Goal: Transaction & Acquisition: Download file/media

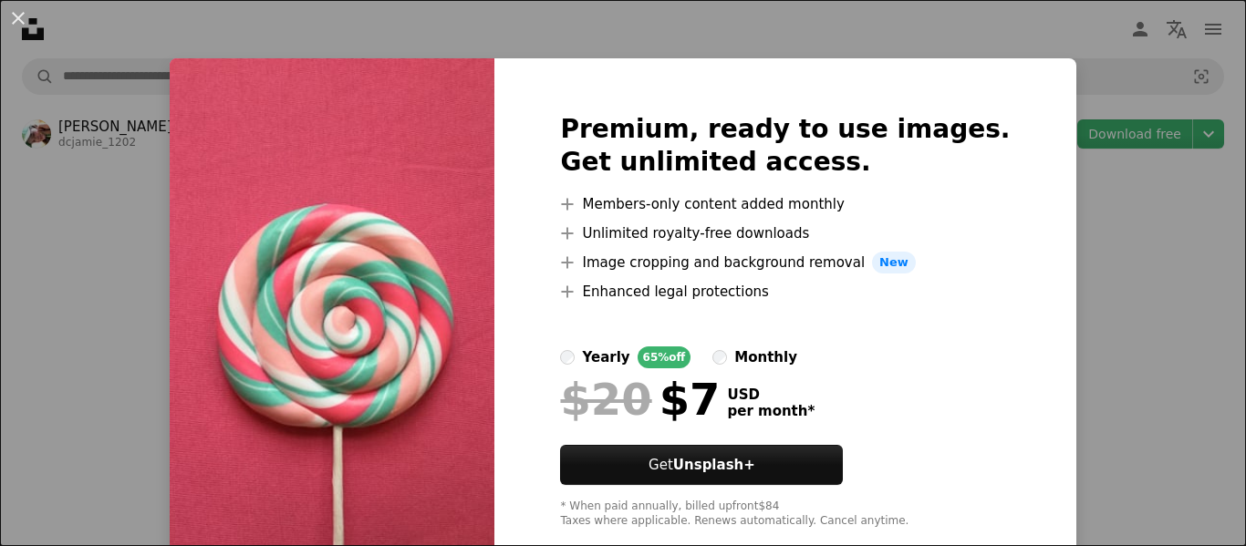
click at [1082, 241] on div "An X shape Premium, ready to use images. Get unlimited access. A plus sign Memb…" at bounding box center [623, 273] width 1246 height 546
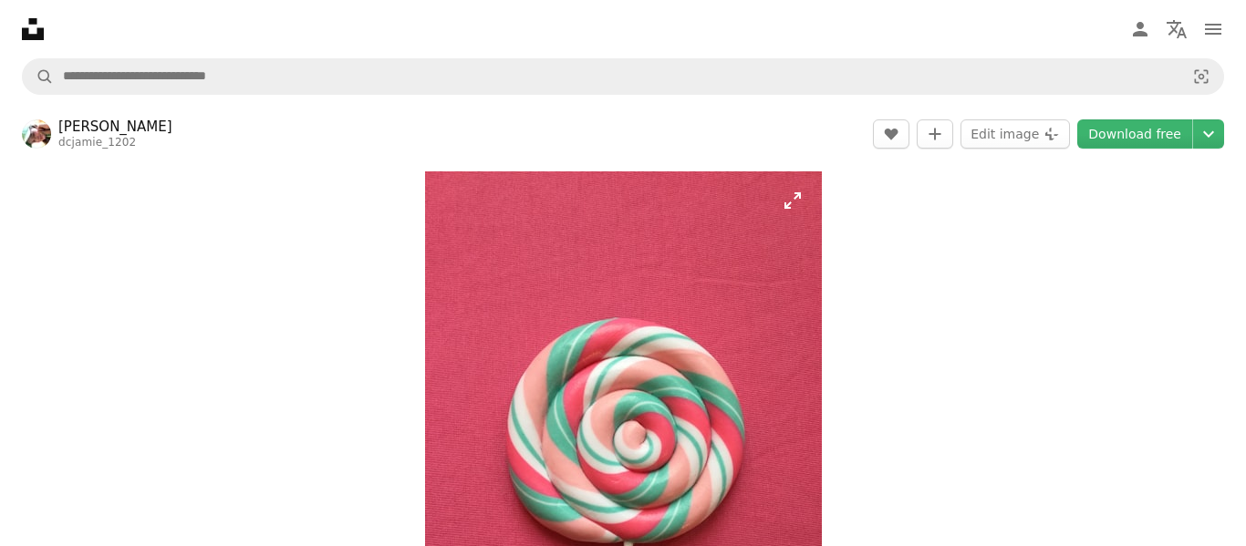
scroll to position [2, 0]
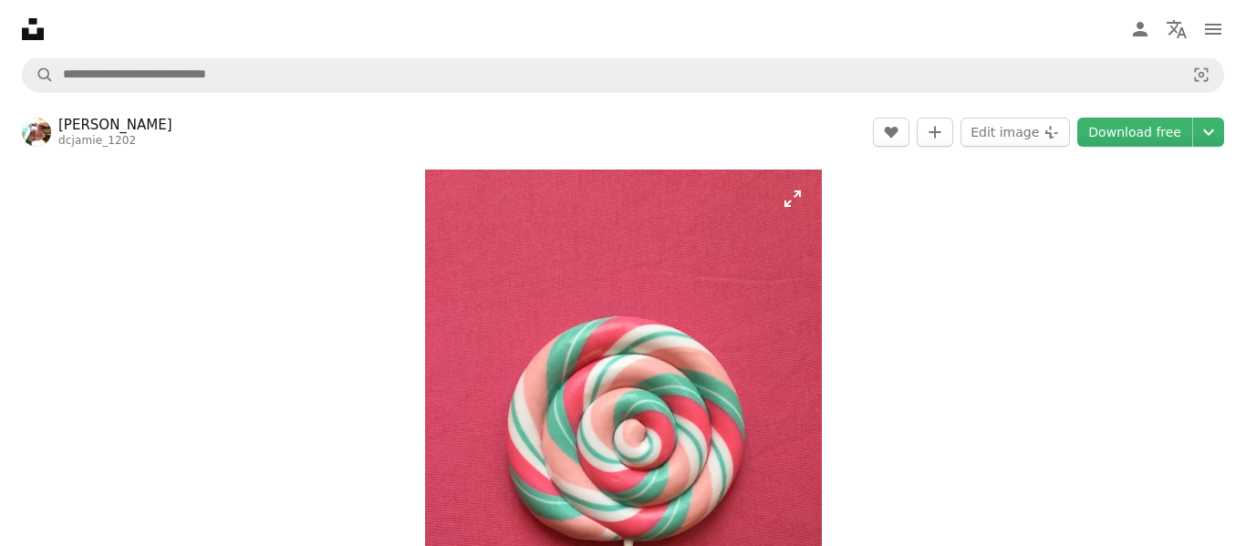
click at [798, 198] on img "Zoom in on this image" at bounding box center [623, 434] width 397 height 529
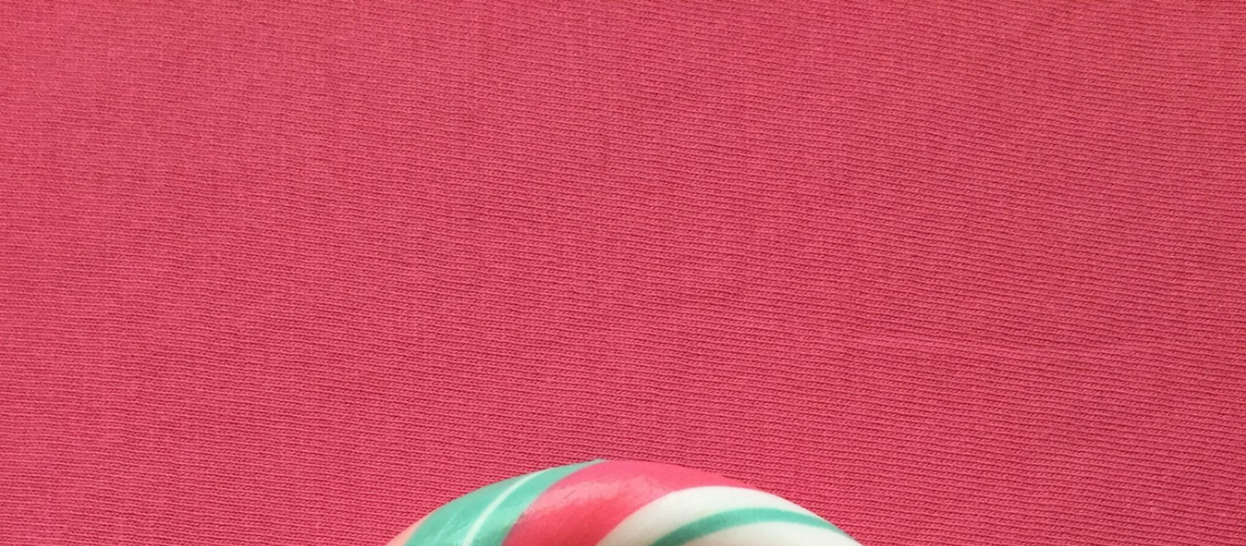
scroll to position [559, 0]
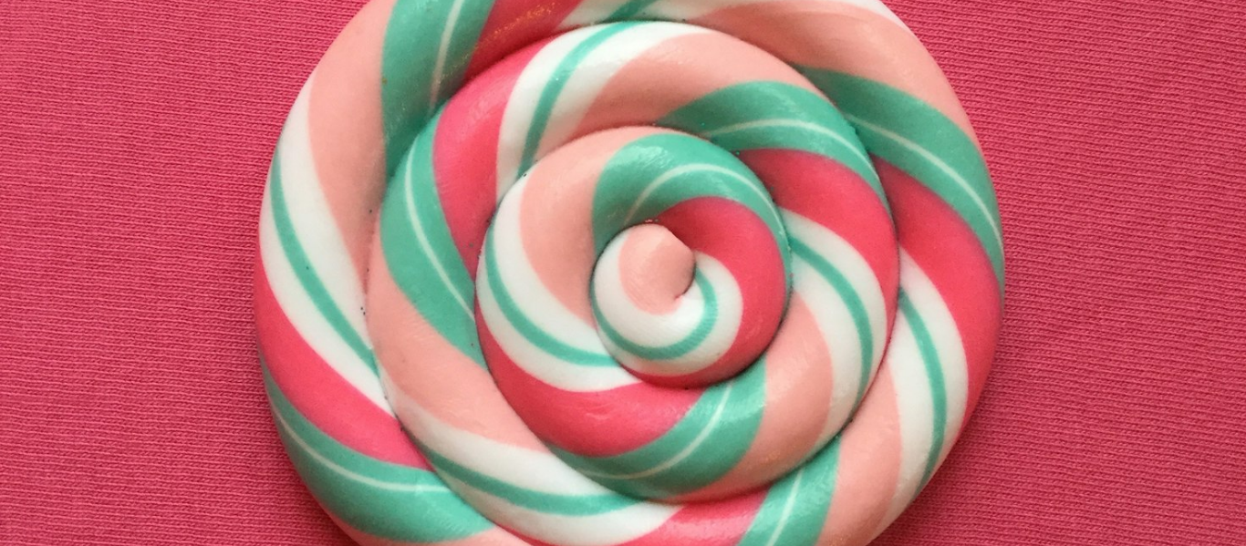
click at [798, 198] on img "Zoom out on this image" at bounding box center [622, 271] width 1247 height 1663
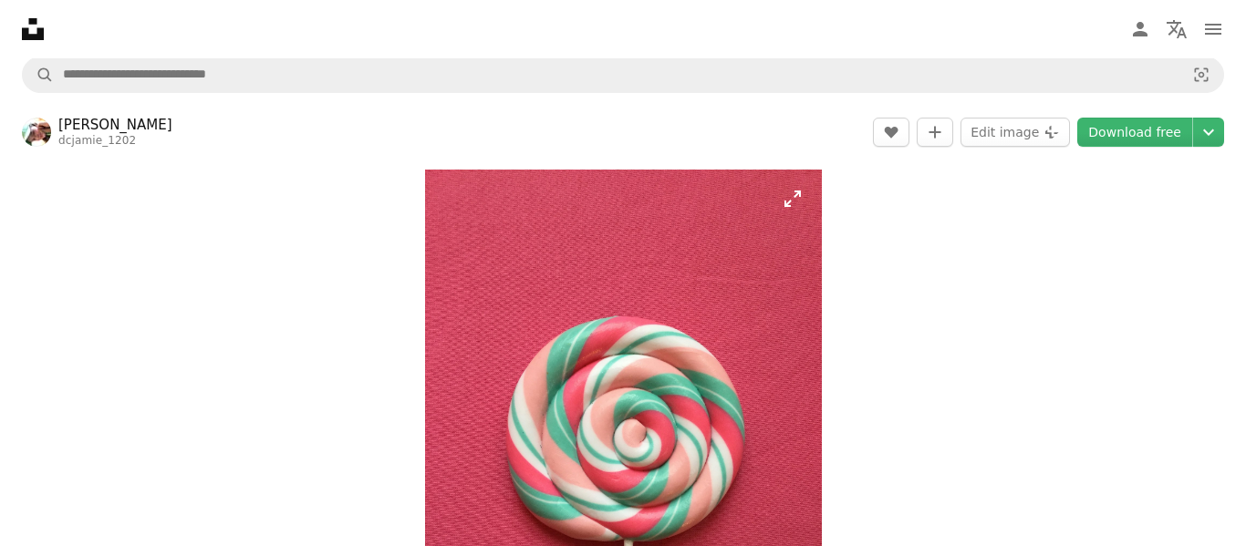
scroll to position [154, 0]
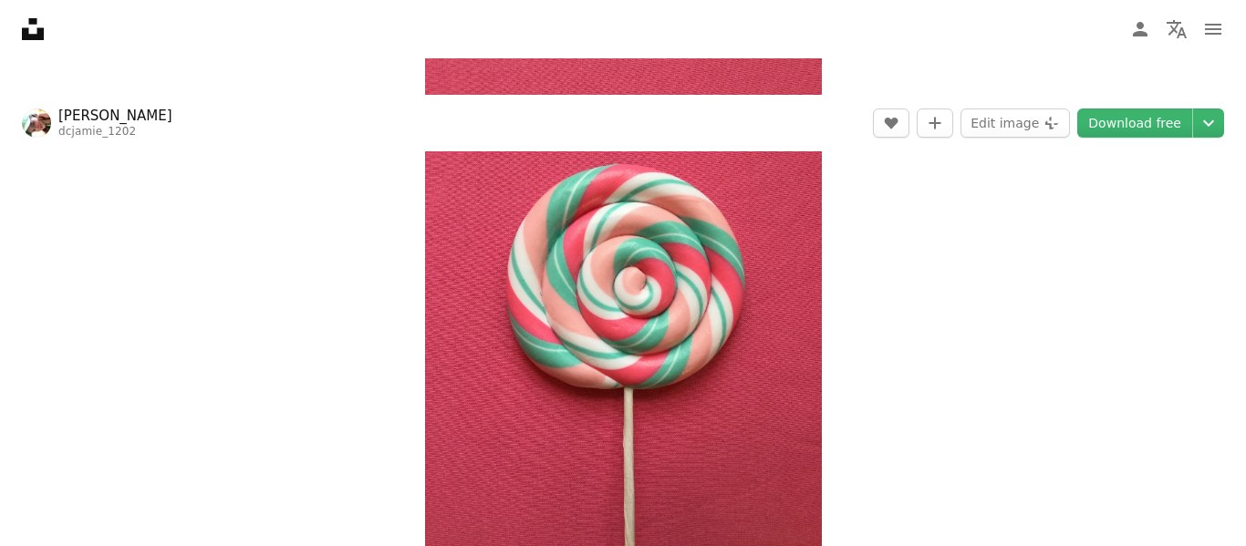
click at [798, 198] on img "Zoom in on this image" at bounding box center [623, 281] width 397 height 529
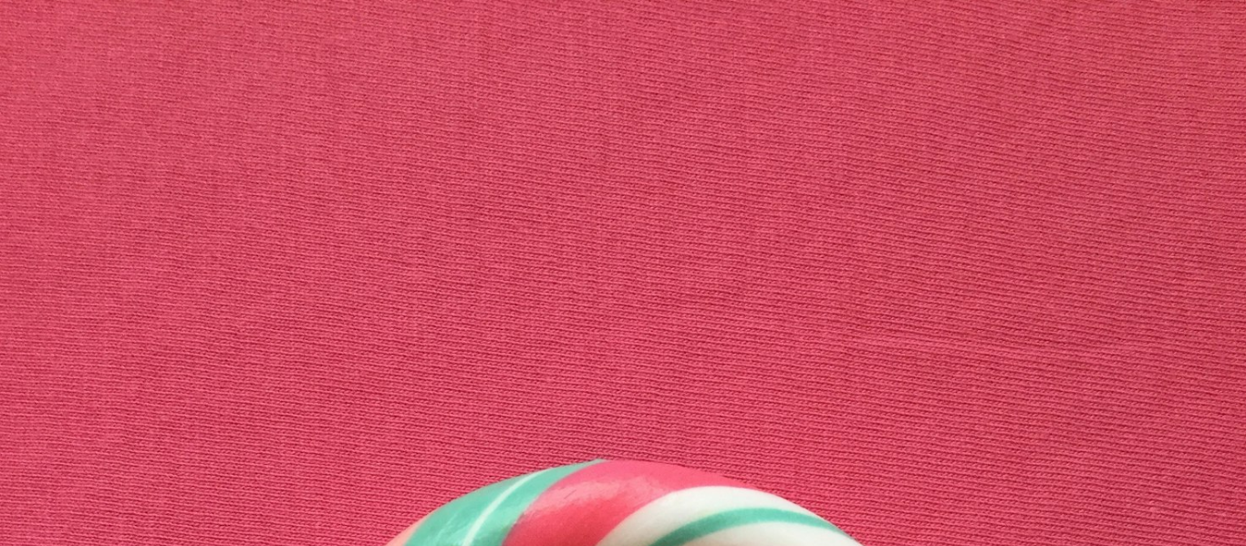
scroll to position [559, 0]
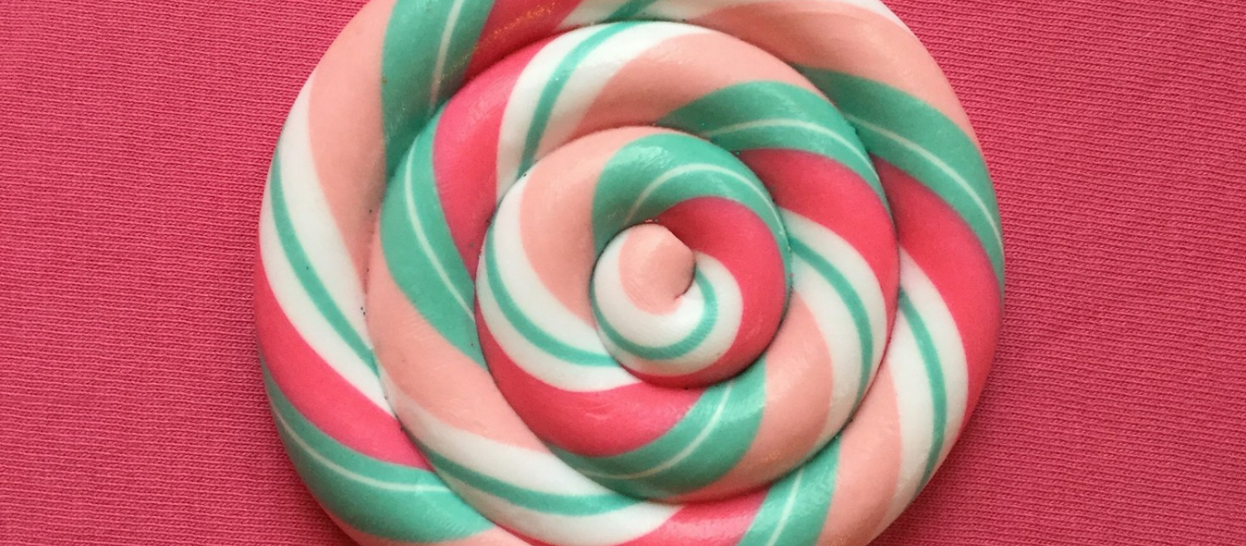
click at [798, 198] on img "Zoom out on this image" at bounding box center [622, 271] width 1247 height 1663
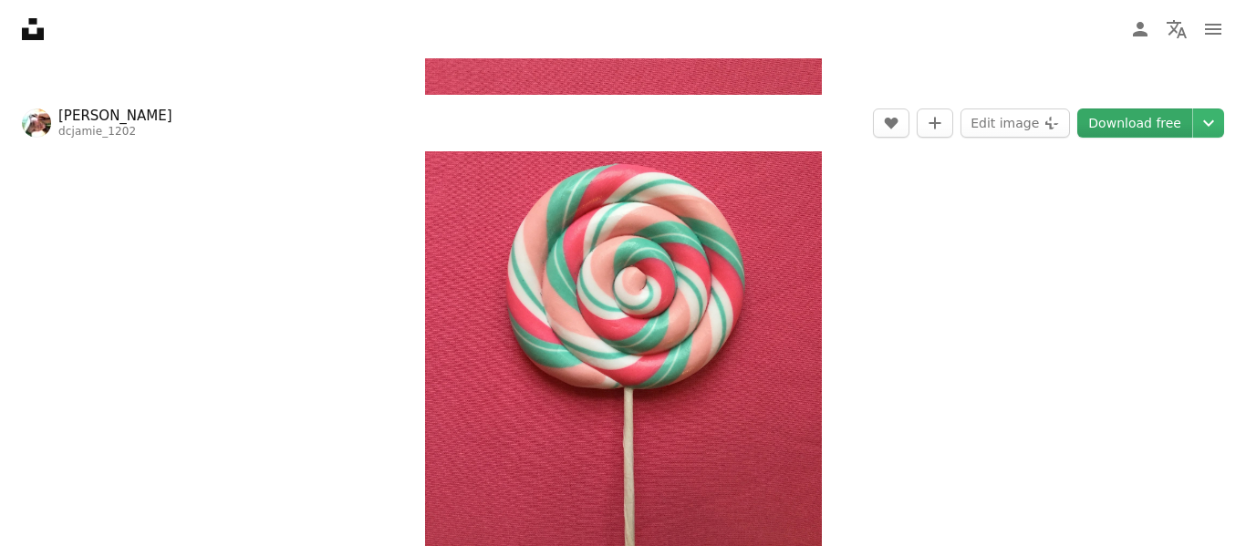
click at [1169, 119] on link "Download free" at bounding box center [1134, 123] width 115 height 29
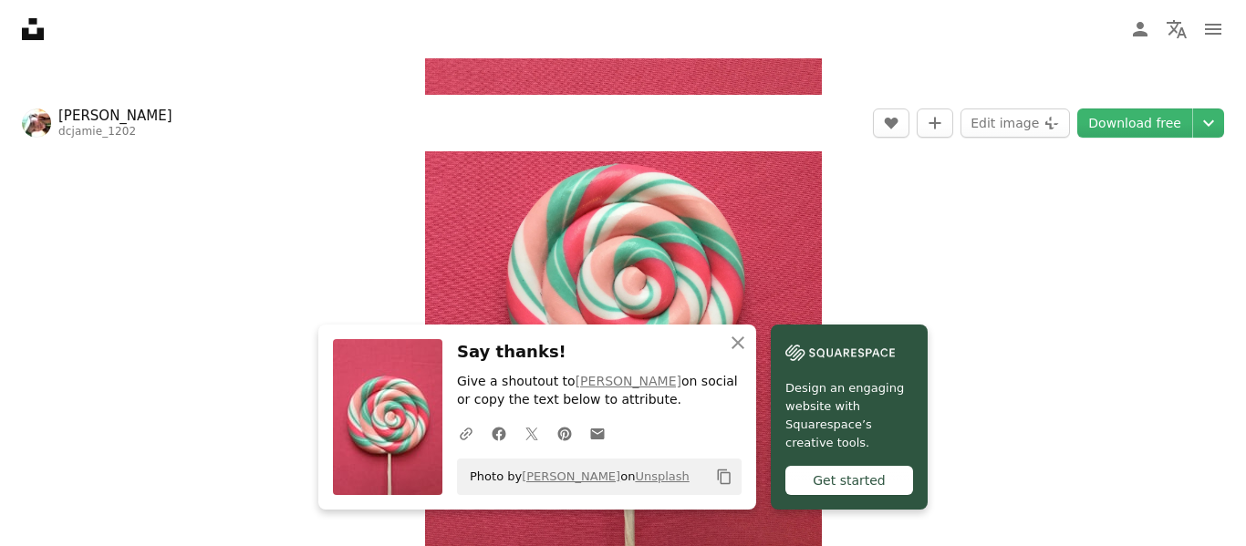
click at [0, 126] on header "[PERSON_NAME] dcjamie_1202 A heart A plus sign Edit image Plus sign for Unsplas…" at bounding box center [623, 123] width 1246 height 57
